Goal: Information Seeking & Learning: Learn about a topic

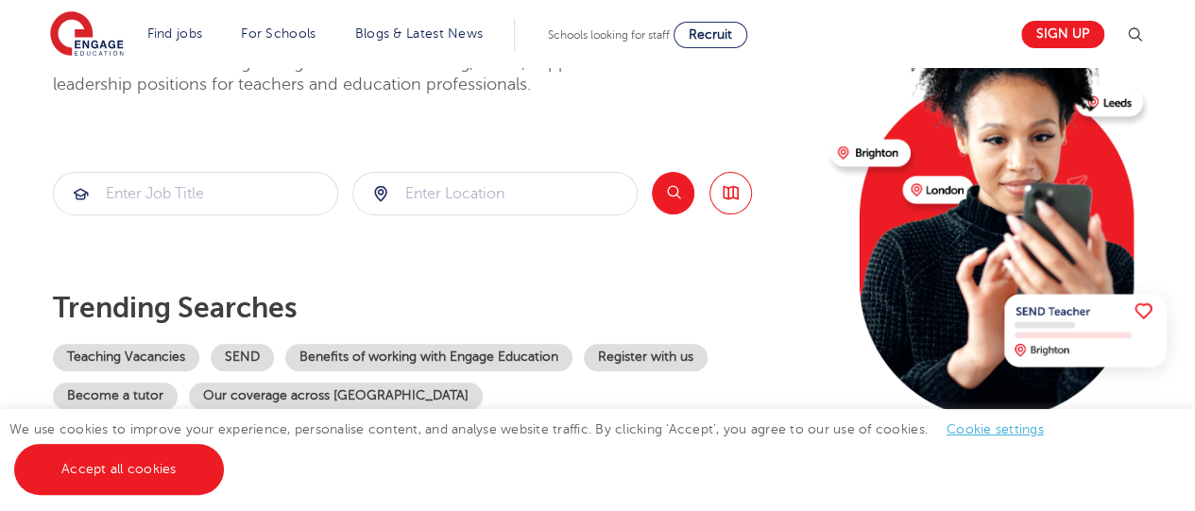
scroll to position [188, 0]
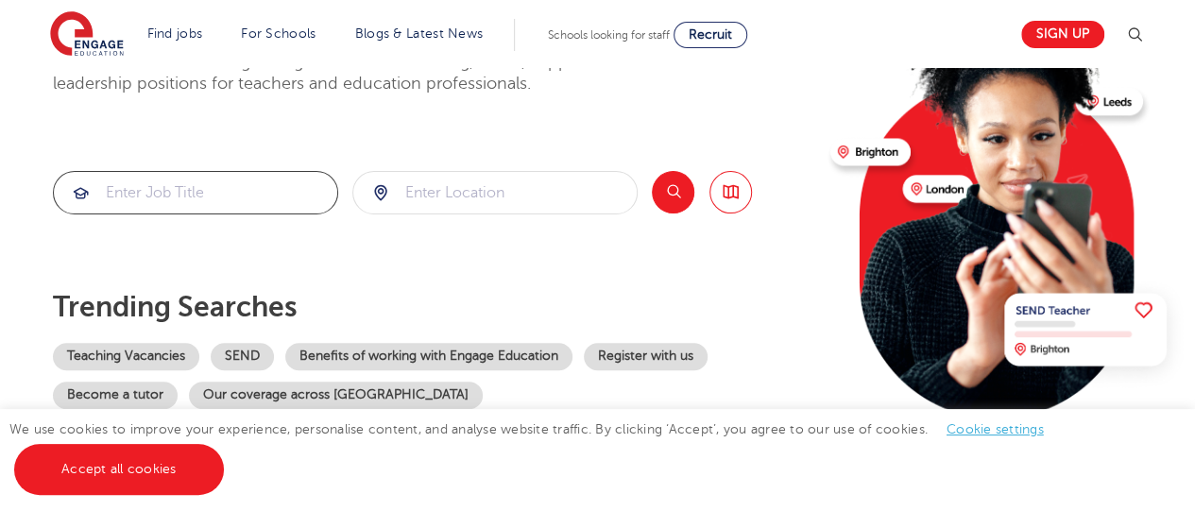
click at [250, 190] on input "search" at bounding box center [195, 193] width 283 height 42
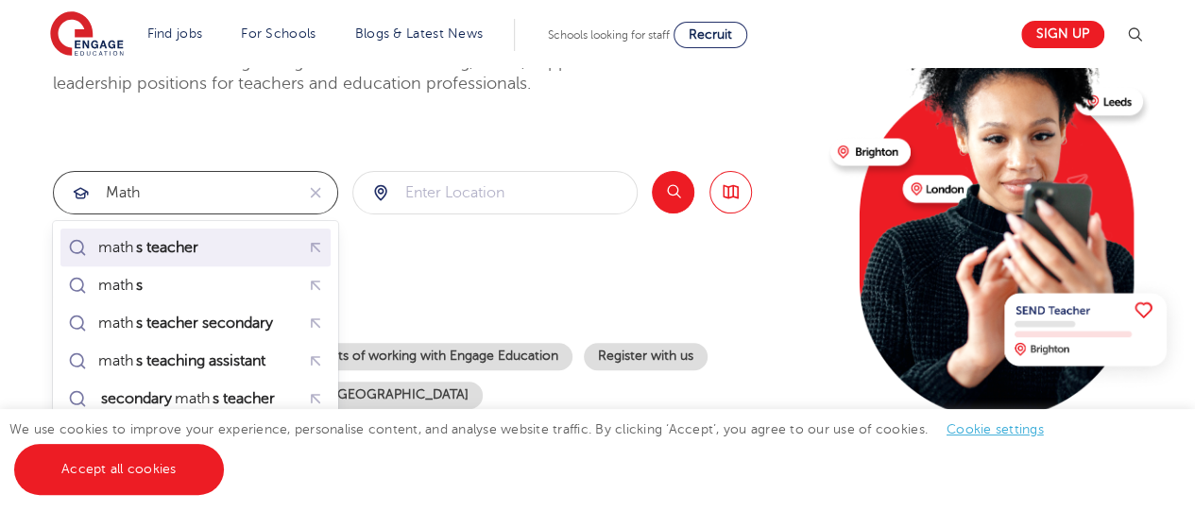
click at [192, 251] on mark "s teacher" at bounding box center [167, 247] width 68 height 23
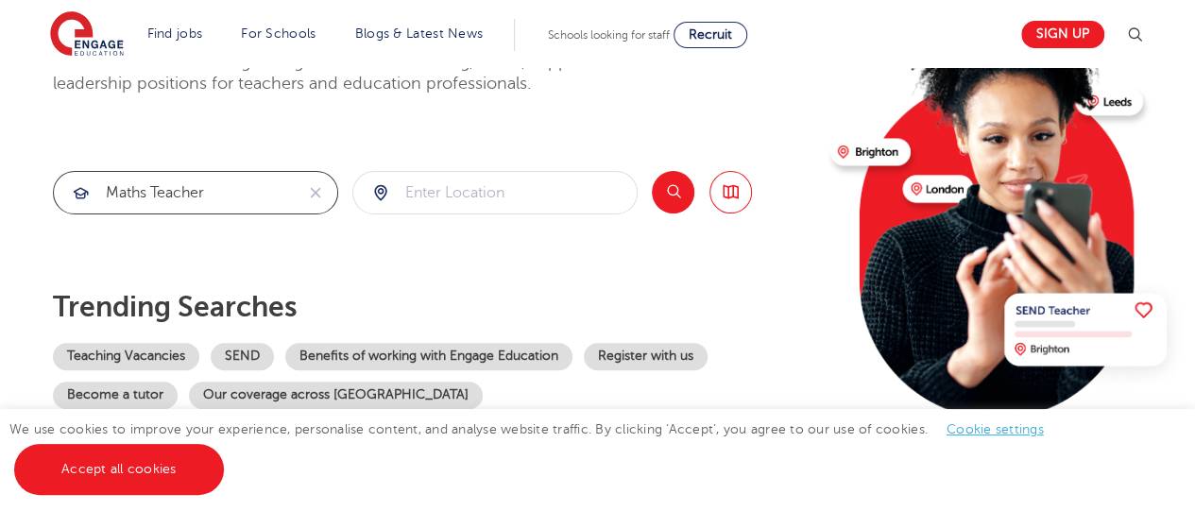
type input "maths teacher"
click at [418, 192] on input "search" at bounding box center [494, 193] width 283 height 42
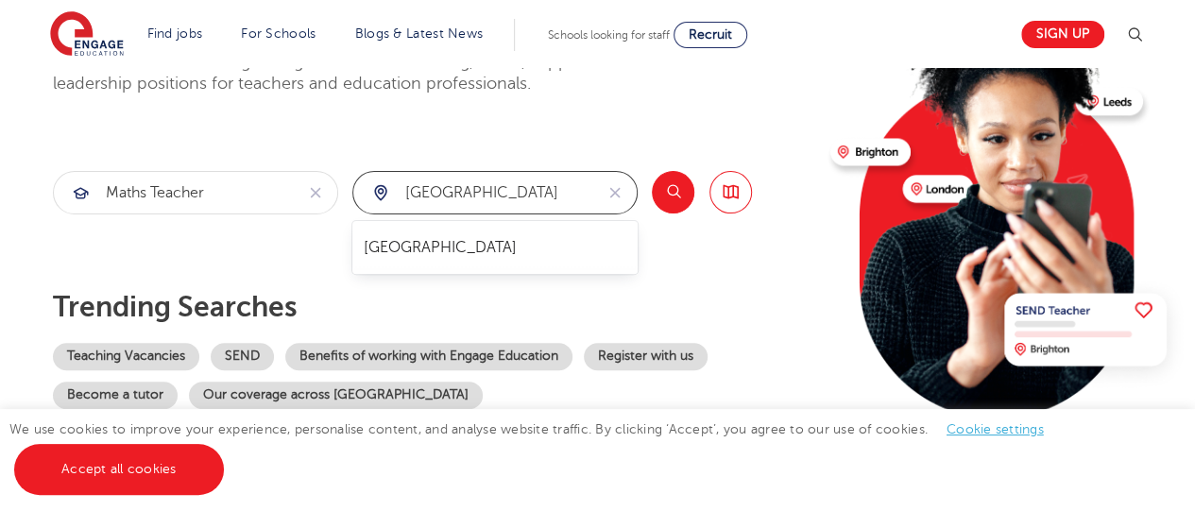
type input "[GEOGRAPHIC_DATA]"
click button "Submit" at bounding box center [0, 0] width 0 height 0
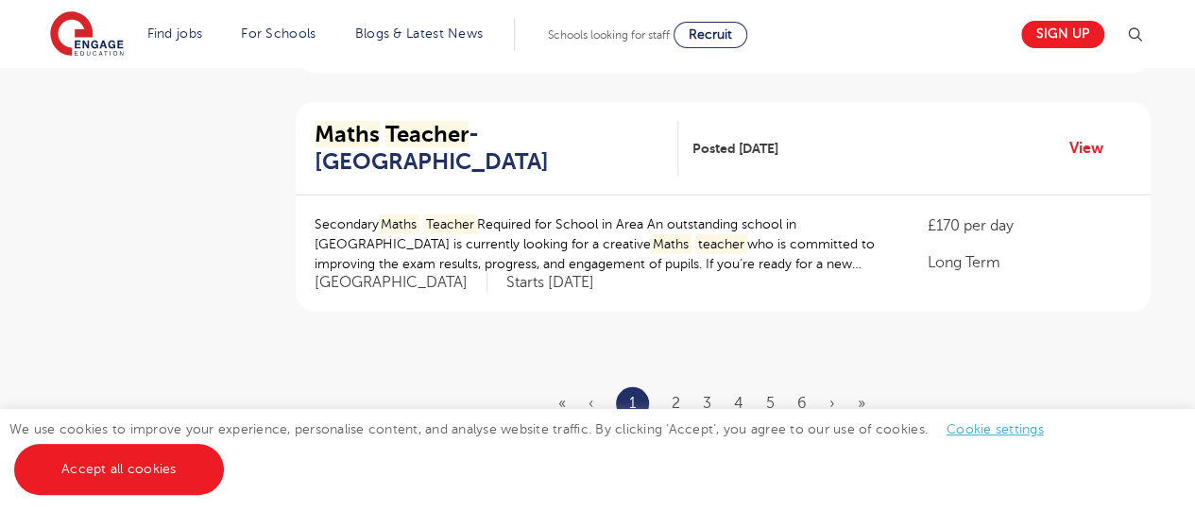
scroll to position [2307, 0]
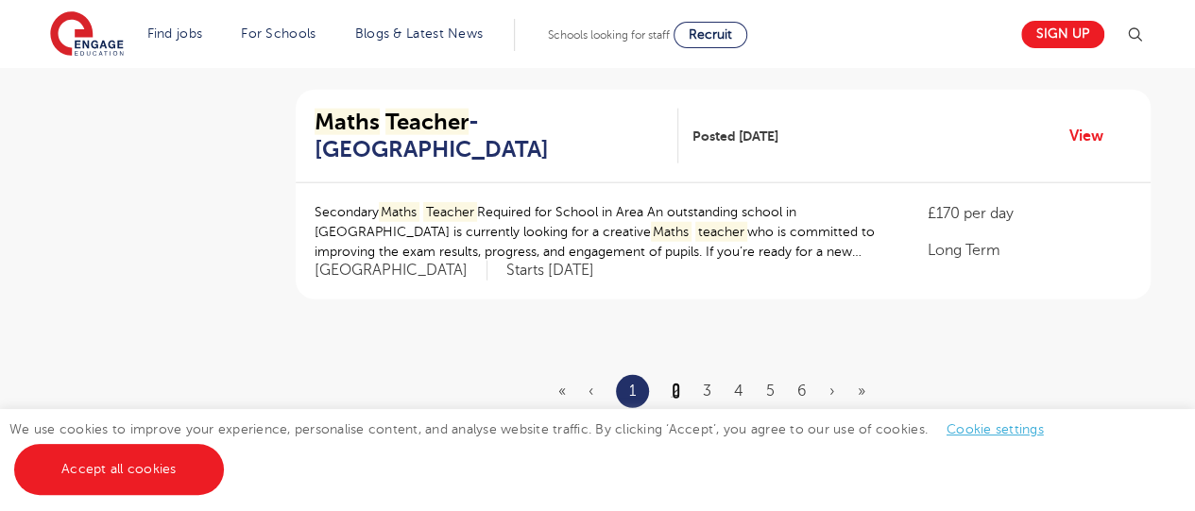
click at [677, 383] on link "2" at bounding box center [676, 391] width 9 height 17
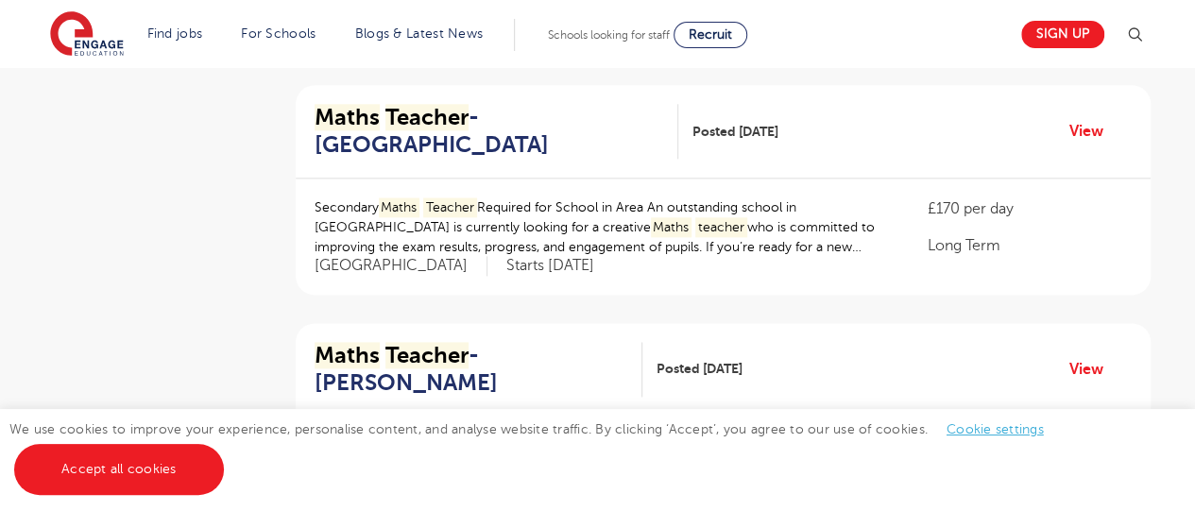
scroll to position [1120, 0]
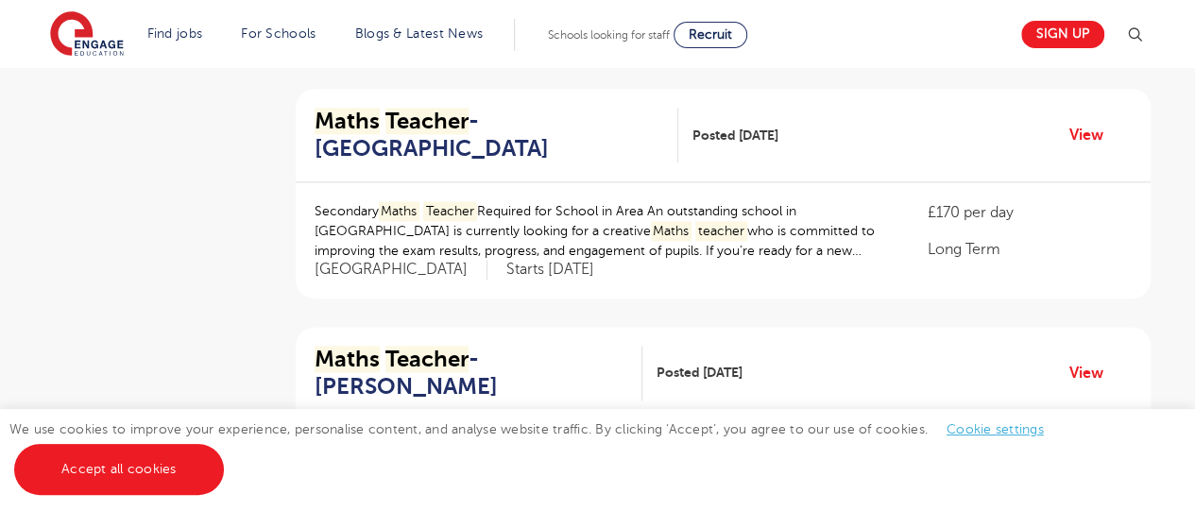
click at [701, 201] on p "Secondary Maths Teacher Required for School in Area An outstanding school in [G…" at bounding box center [602, 231] width 575 height 60
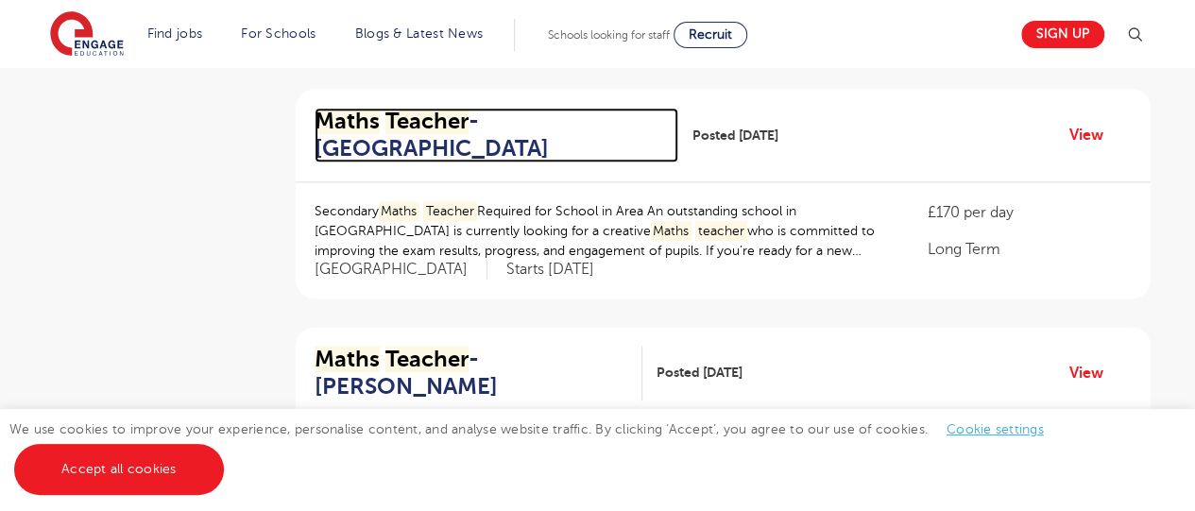
click at [395, 108] on mark "Teacher" at bounding box center [426, 121] width 83 height 26
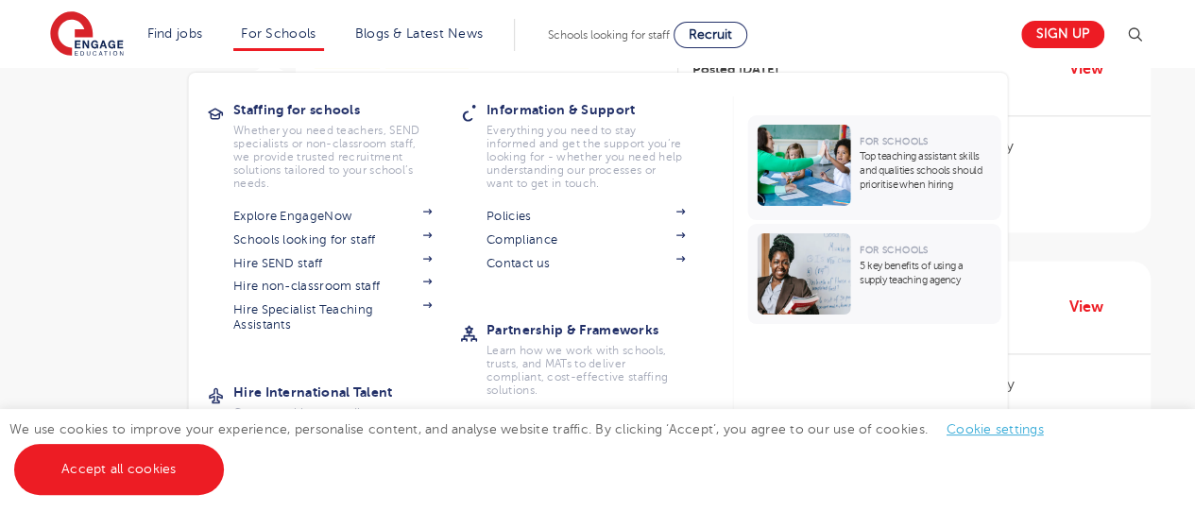
scroll to position [1189, 0]
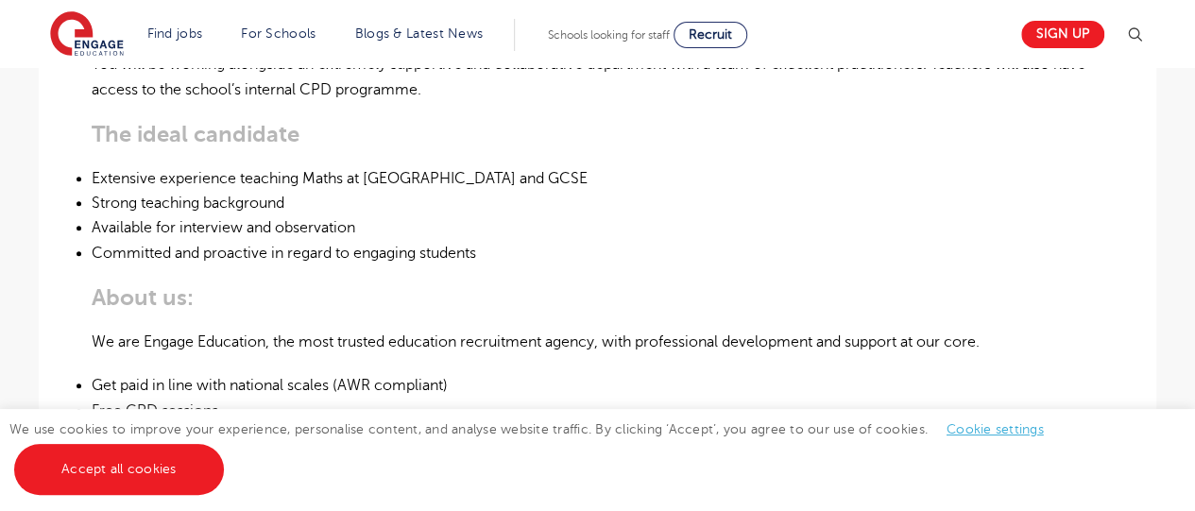
scroll to position [849, 0]
